Goal: Task Accomplishment & Management: Manage account settings

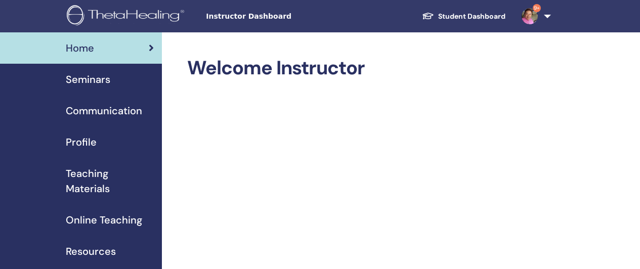
click at [541, 15] on link "9+" at bounding box center [534, 16] width 41 height 32
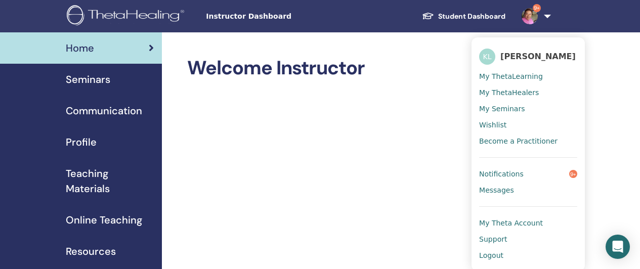
click at [491, 256] on span "Logout" at bounding box center [491, 255] width 24 height 9
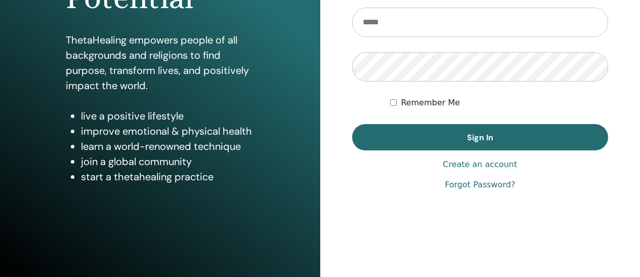
scroll to position [209, 0]
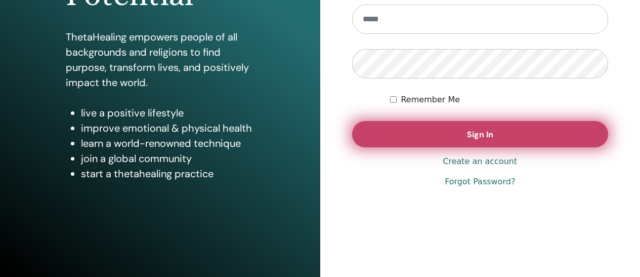
type input "**********"
click at [482, 136] on span "Sign In" at bounding box center [480, 134] width 26 height 11
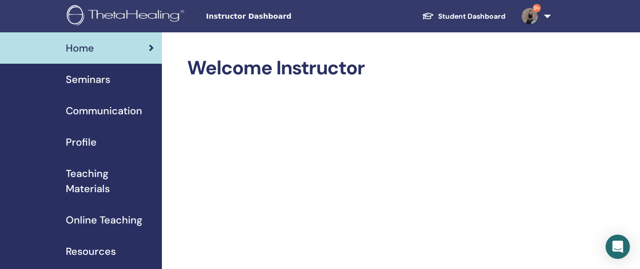
click at [73, 77] on span "Seminars" at bounding box center [88, 79] width 45 height 15
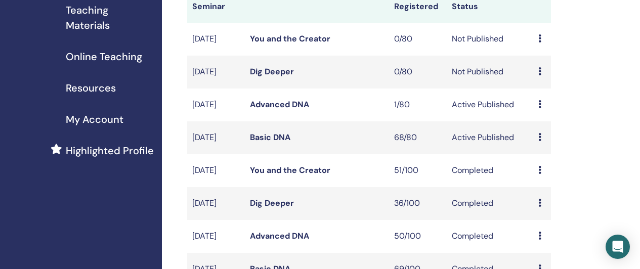
scroll to position [190, 0]
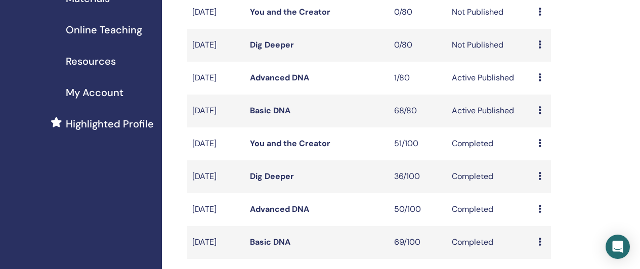
click at [262, 116] on link "Basic DNA" at bounding box center [270, 110] width 40 height 11
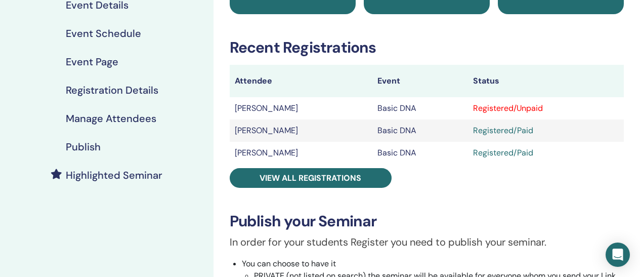
scroll to position [192, 0]
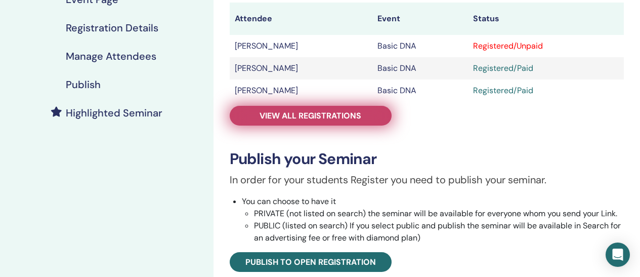
click at [347, 111] on span "View all registrations" at bounding box center [311, 115] width 102 height 11
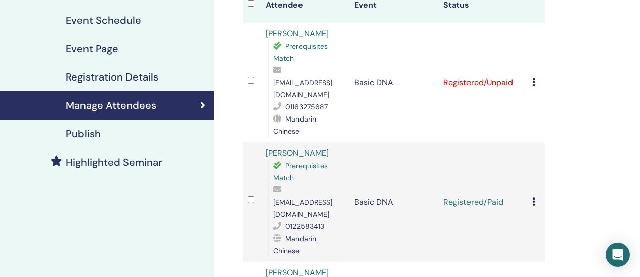
scroll to position [137, 0]
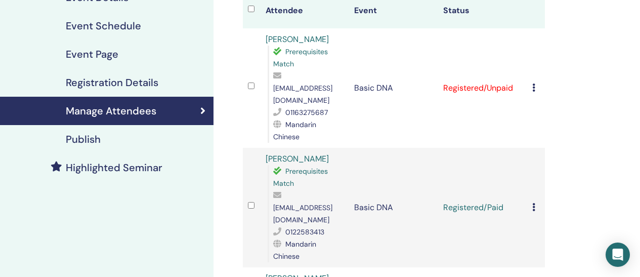
click at [531, 75] on td "Cancel Registration Do not auto-certify Mark as Paid Mark as Unpaid Mark as Abs…" at bounding box center [536, 87] width 18 height 119
click at [533, 83] on icon at bounding box center [533, 87] width 3 height 8
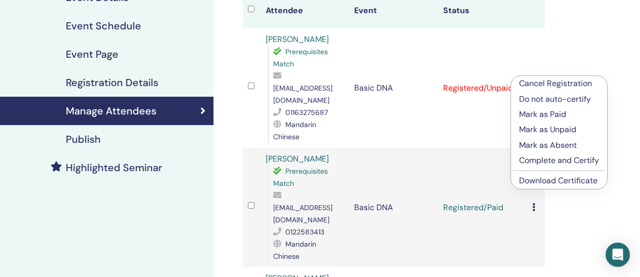
click at [547, 110] on p "Mark as Paid" at bounding box center [559, 114] width 80 height 12
